Goal: Task Accomplishment & Management: Manage account settings

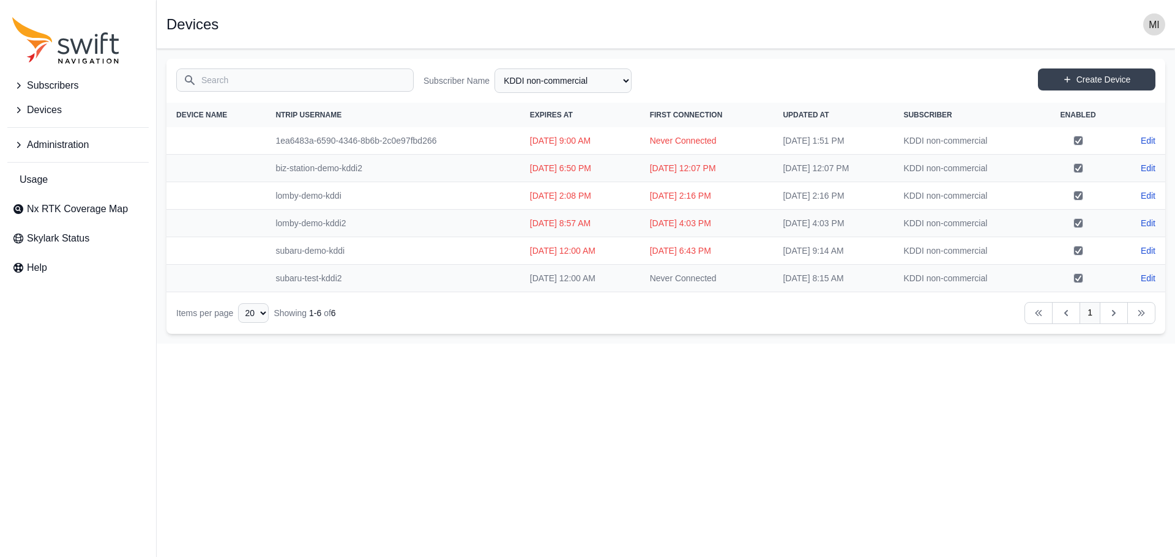
select select "81da0e77-e0fb-4414-8bd2-3d26afd5e29c"
drag, startPoint x: 0, startPoint y: 0, endPoint x: 463, endPoint y: 456, distance: 649.5
click at [463, 344] on html "Subscribers Devices Administration Usage Nx RTK Coverage Map Skylark Status Hel…" at bounding box center [587, 172] width 1175 height 344
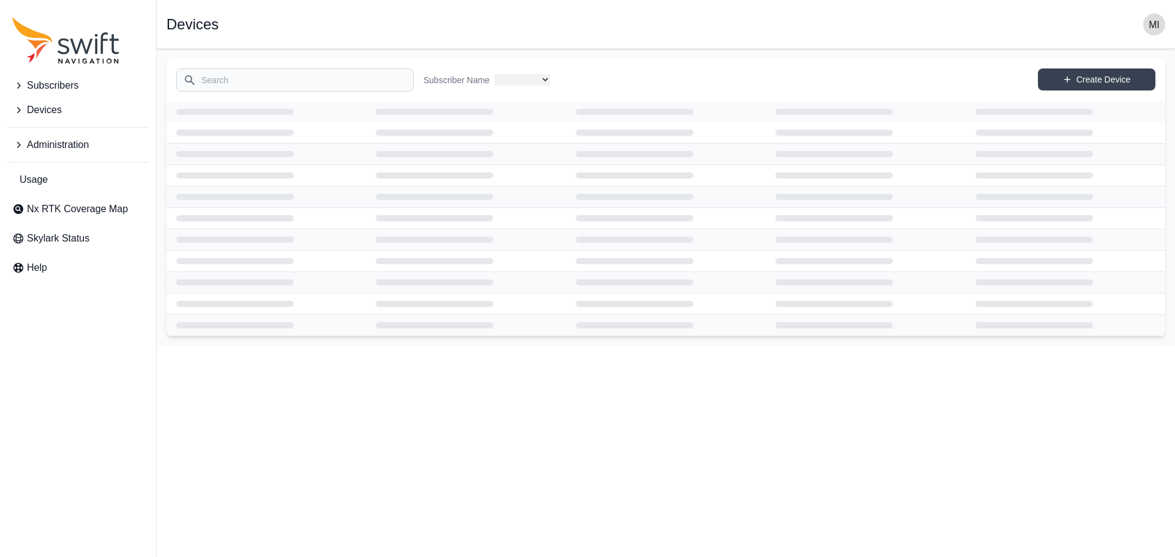
select select "81da0e77-e0fb-4414-8bd2-3d26afd5e29c"
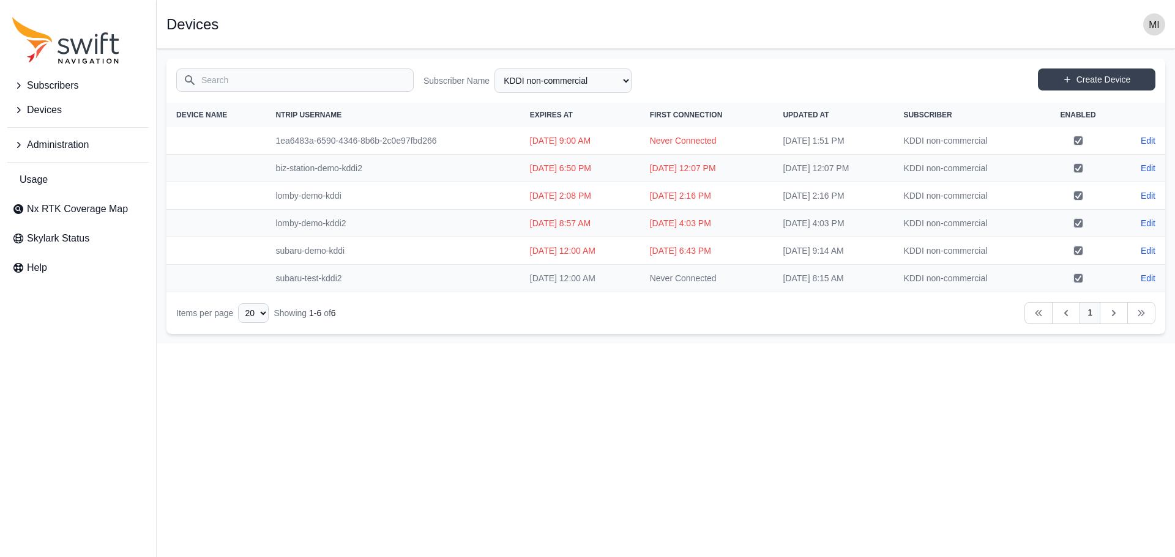
click at [72, 92] on span "Subscribers" at bounding box center [52, 85] width 51 height 15
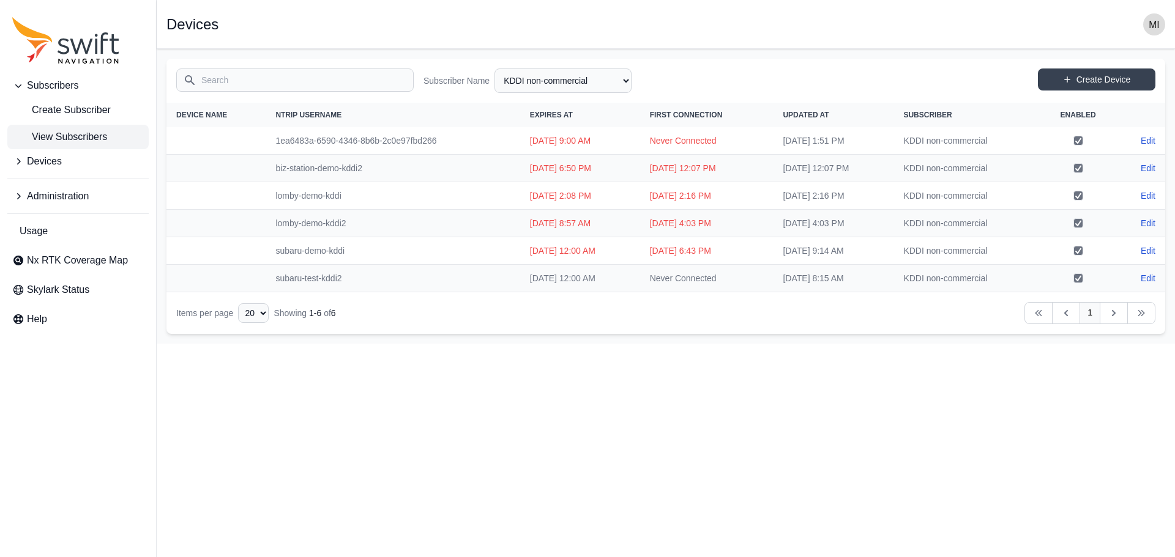
click at [75, 135] on span "View Subscribers" at bounding box center [59, 137] width 95 height 15
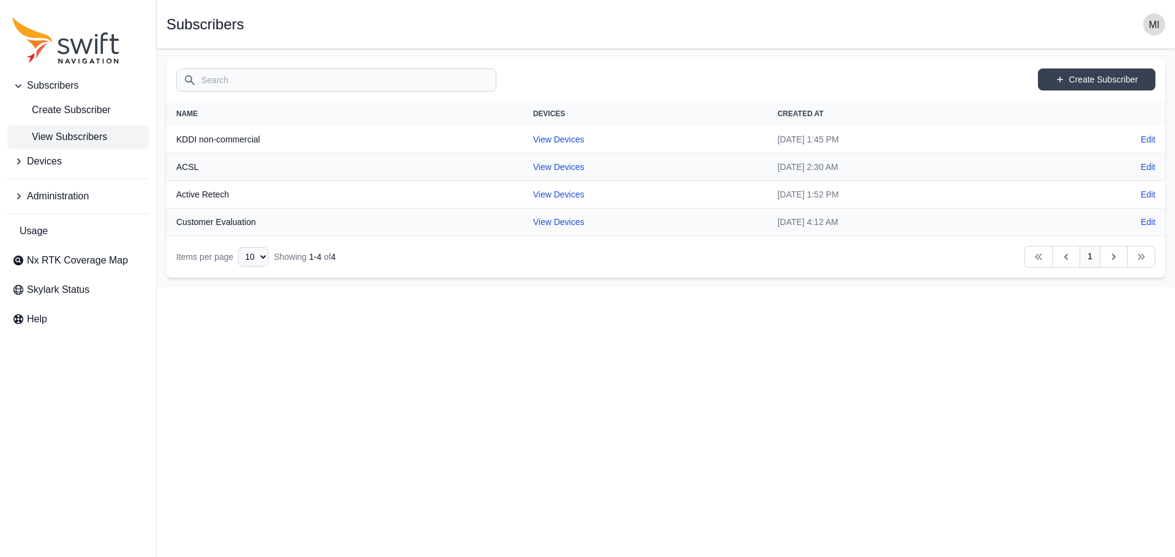
click at [99, 160] on button "Devices" at bounding box center [77, 161] width 141 height 24
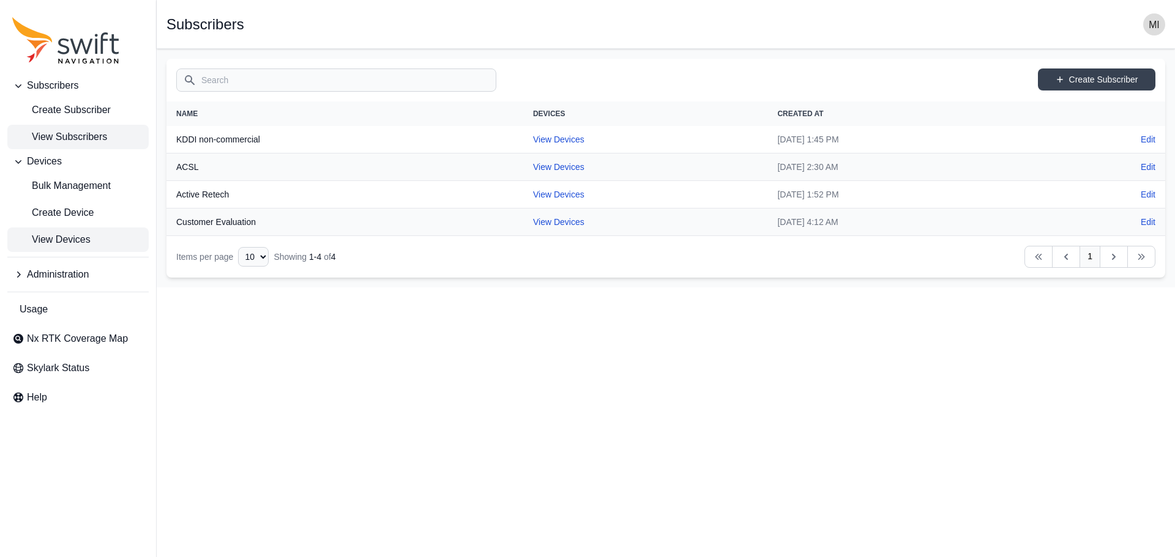
click at [86, 239] on span "View Devices" at bounding box center [51, 240] width 78 height 15
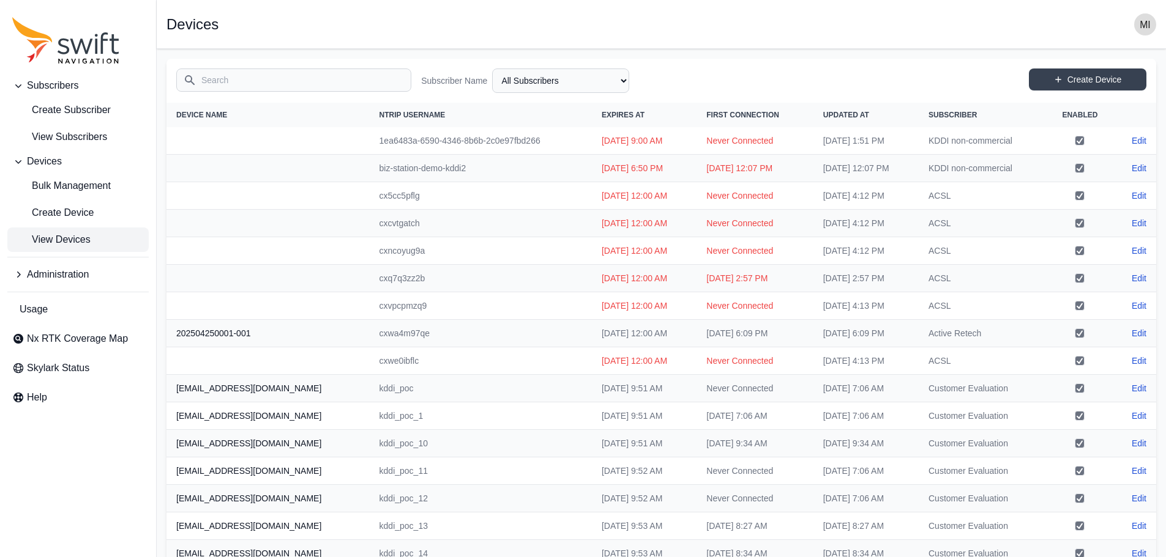
scroll to position [174, 0]
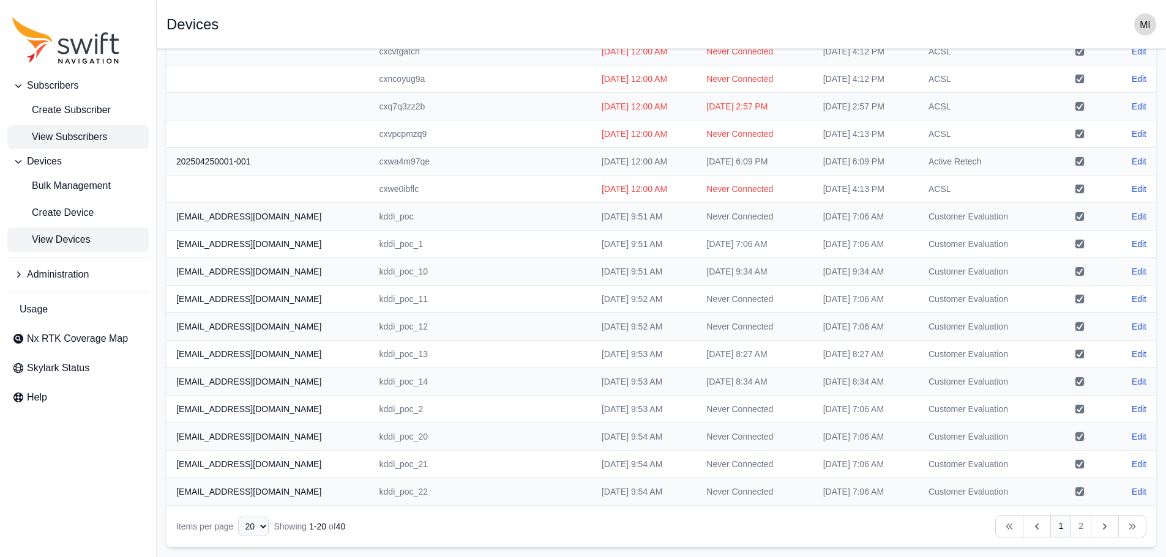
click at [94, 138] on span "View Subscribers" at bounding box center [59, 137] width 95 height 15
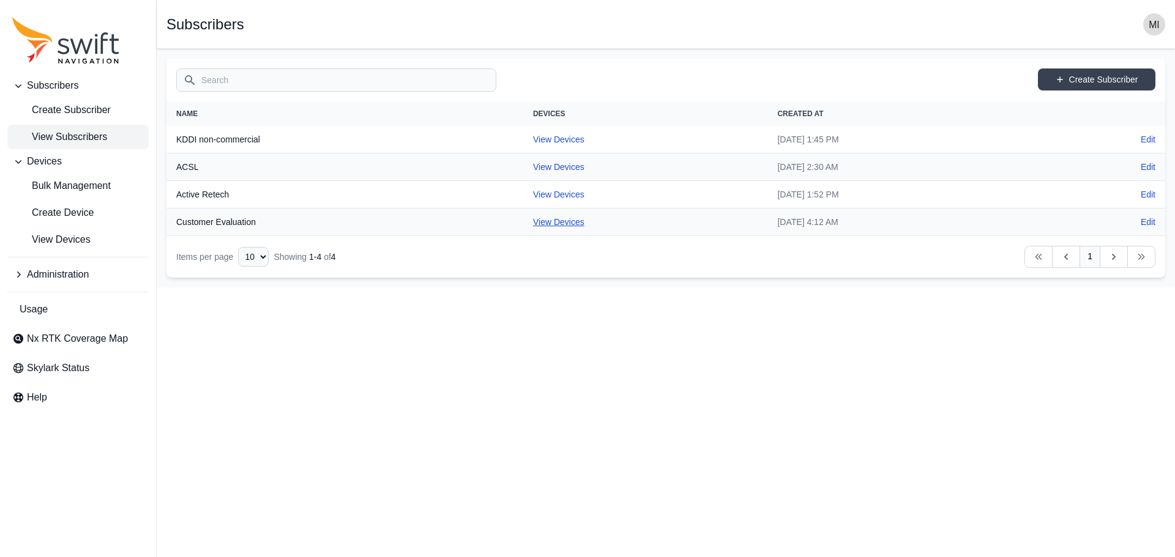
click at [533, 225] on link "View Devices" at bounding box center [558, 222] width 51 height 10
select select "db85b030-15b4-4c01-b2a4-f06c3a87b02c"
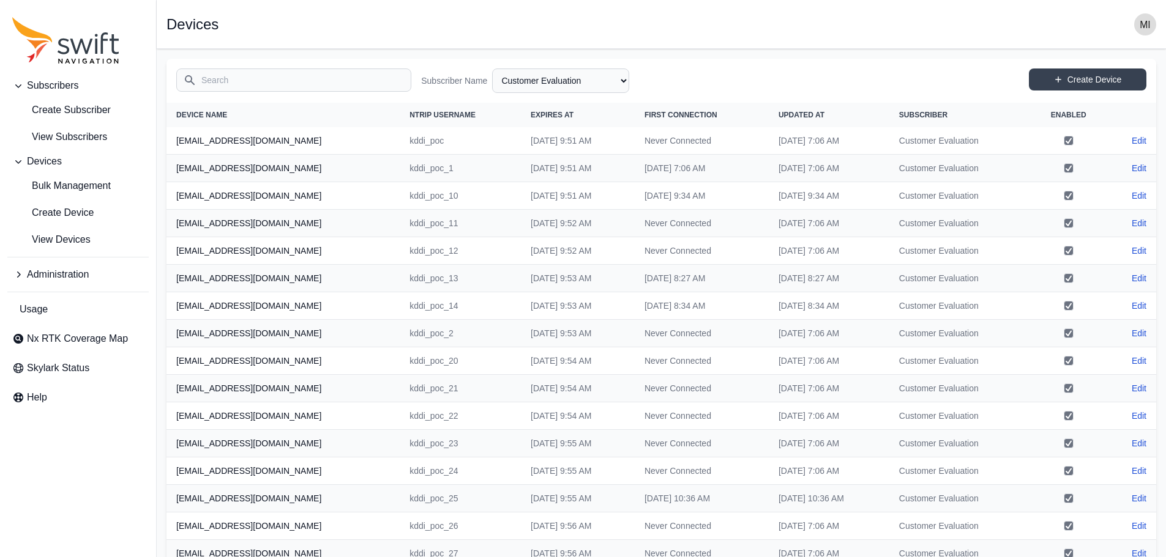
click at [691, 203] on td "Mon, Aug 4, 2025 9:34 AM" at bounding box center [702, 196] width 134 height 28
click at [91, 132] on span "View Subscribers" at bounding box center [59, 137] width 95 height 15
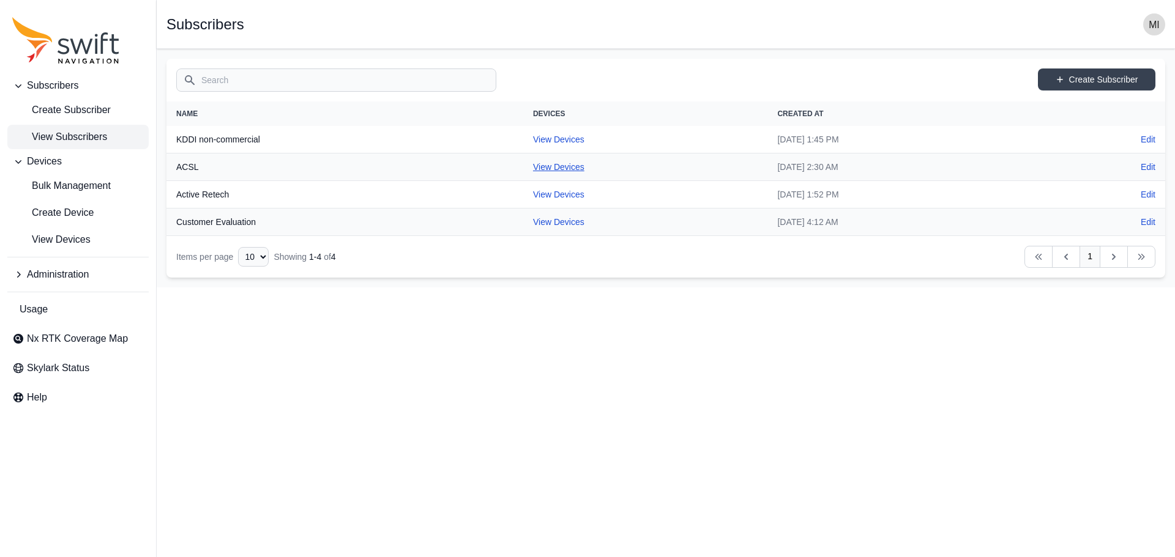
click at [537, 170] on link "View Devices" at bounding box center [558, 167] width 51 height 10
select select "df5e2c72-b3a9-476e-9f2b-869e5954f93d"
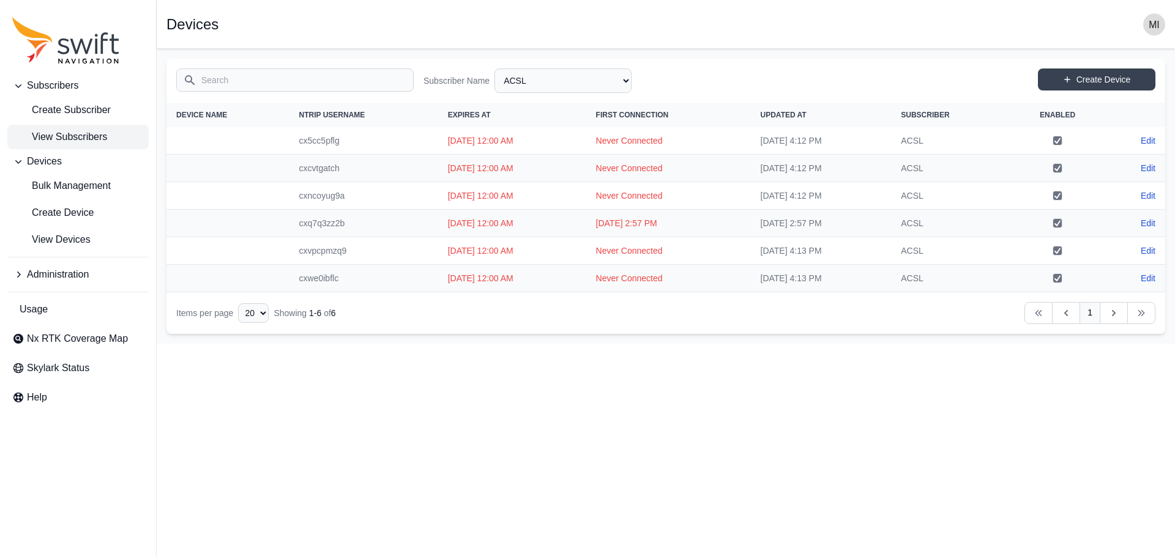
click at [86, 135] on span "View Subscribers" at bounding box center [59, 137] width 95 height 15
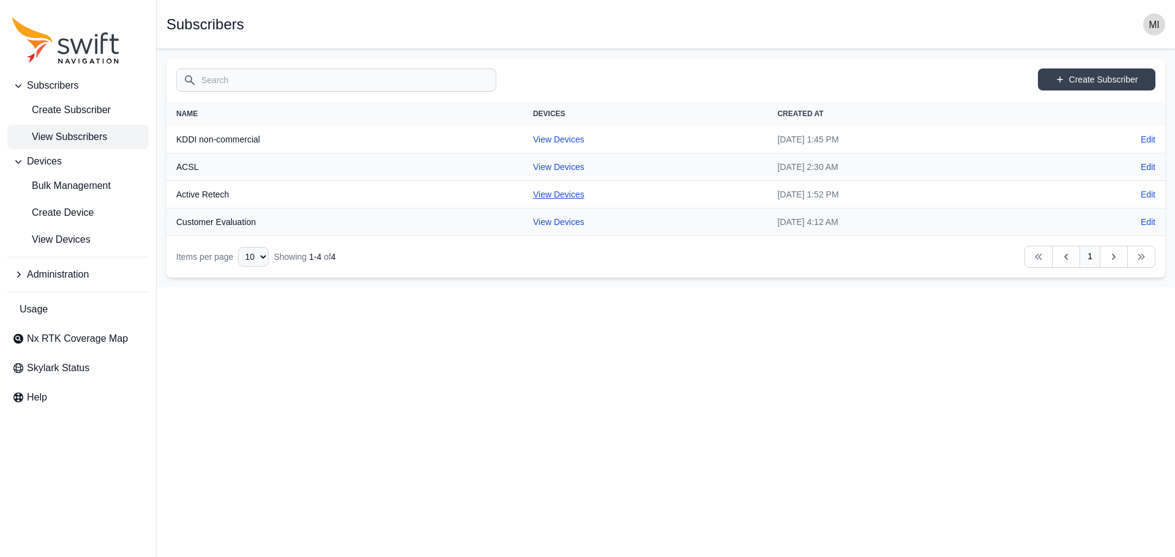
click at [533, 195] on link "View Devices" at bounding box center [558, 195] width 51 height 10
select select "927c0249-3ed5-439f-af73-554faa84f878"
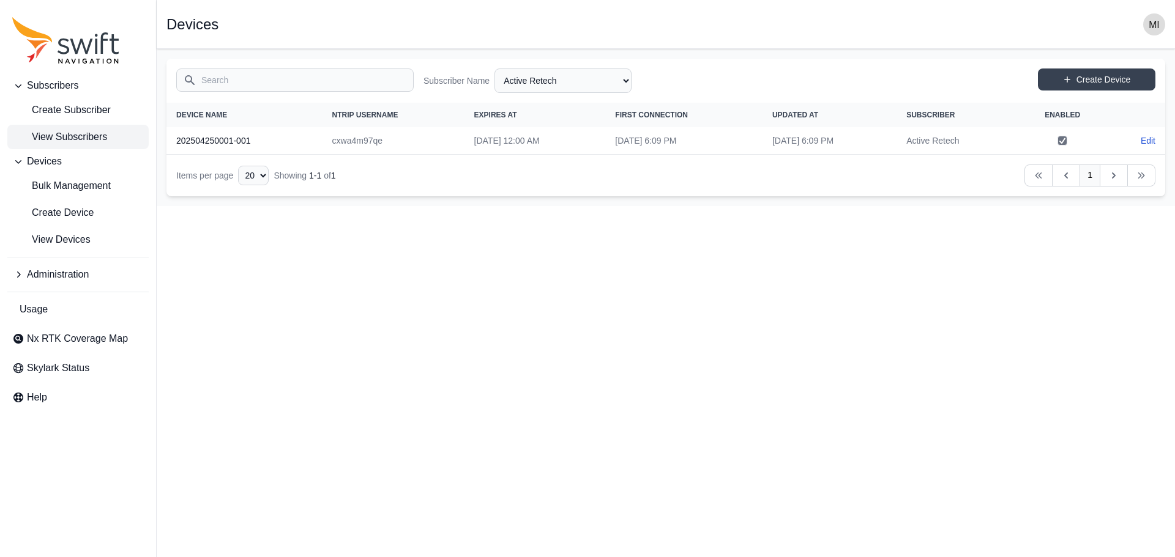
click at [83, 143] on span "View Subscribers" at bounding box center [59, 137] width 95 height 15
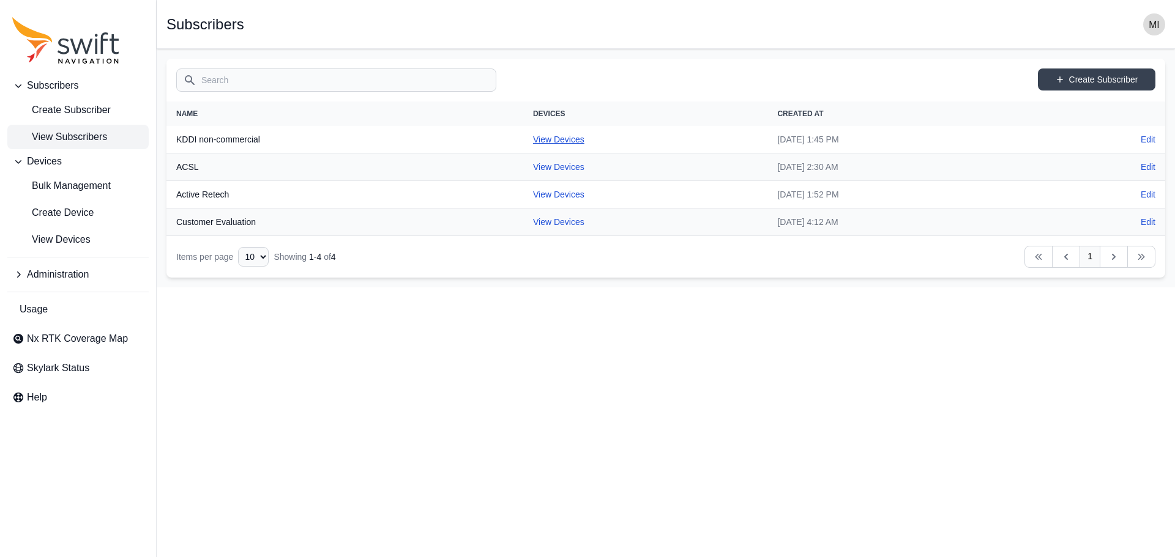
click at [533, 141] on link "View Devices" at bounding box center [558, 140] width 51 height 10
select select "81da0e77-e0fb-4414-8bd2-3d26afd5e29c"
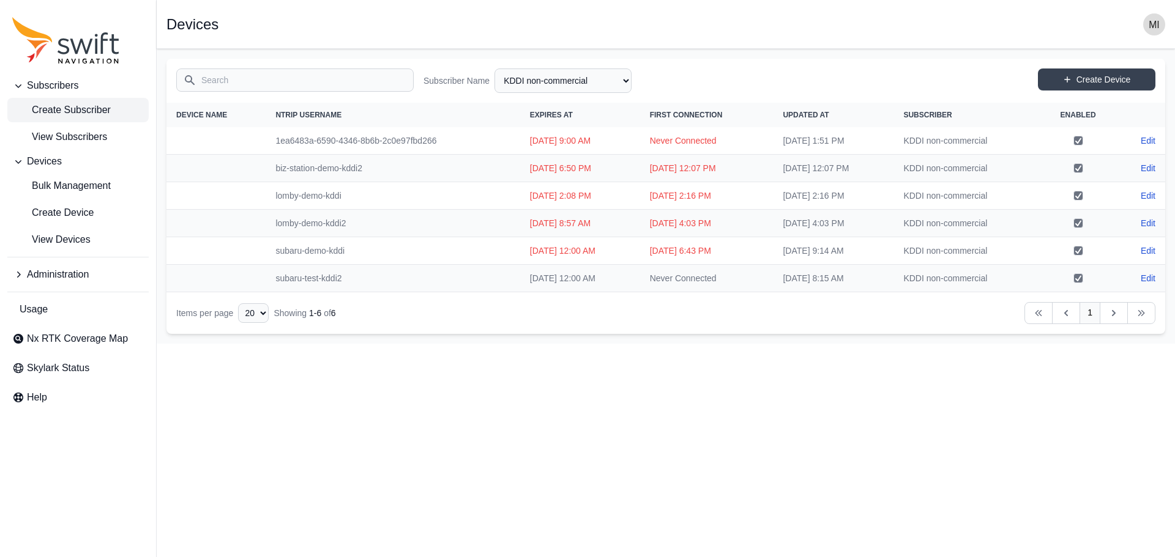
click at [84, 110] on span "Create Subscriber" at bounding box center [61, 110] width 99 height 15
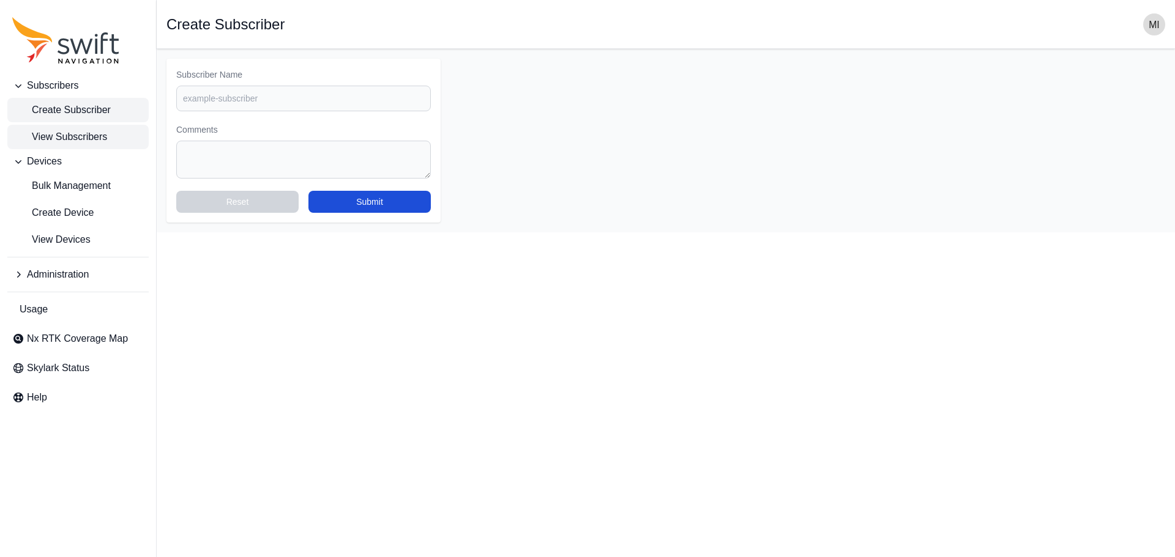
click at [84, 135] on span "View Subscribers" at bounding box center [59, 137] width 95 height 15
